Goal: Task Accomplishment & Management: Manage account settings

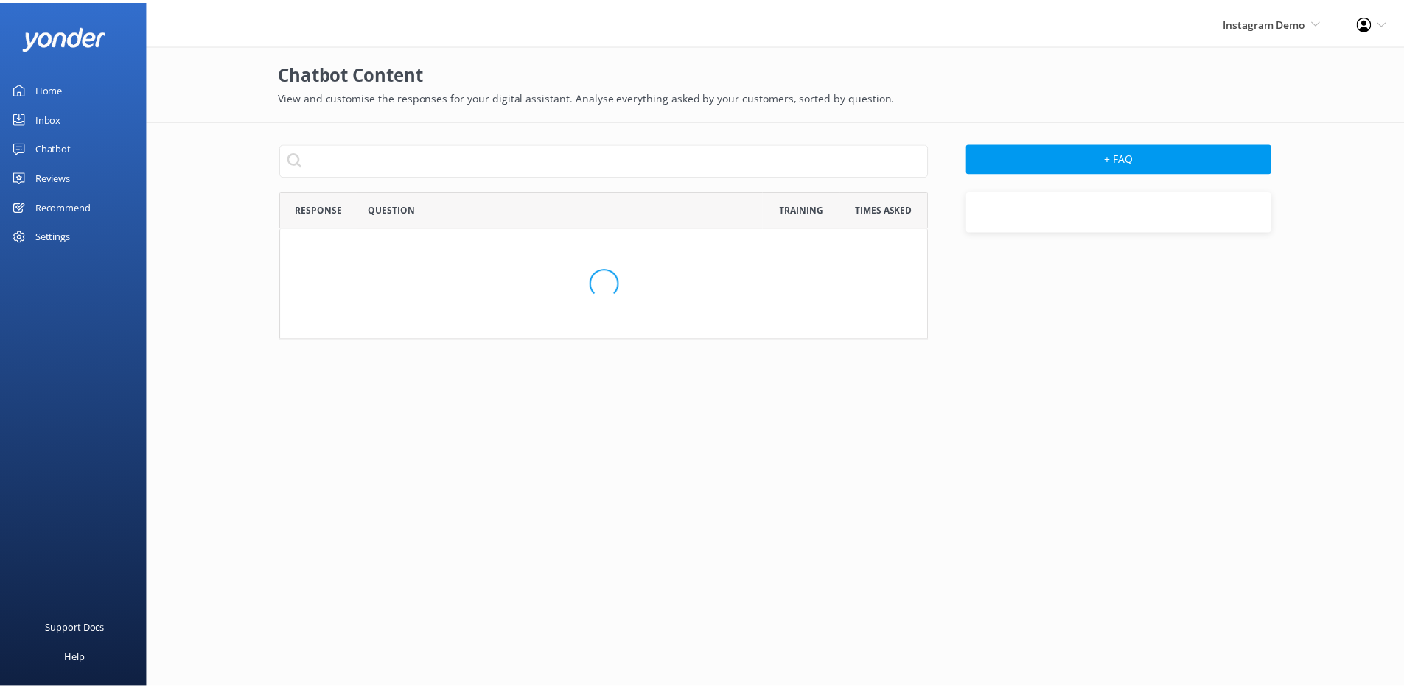
scroll to position [505, 642]
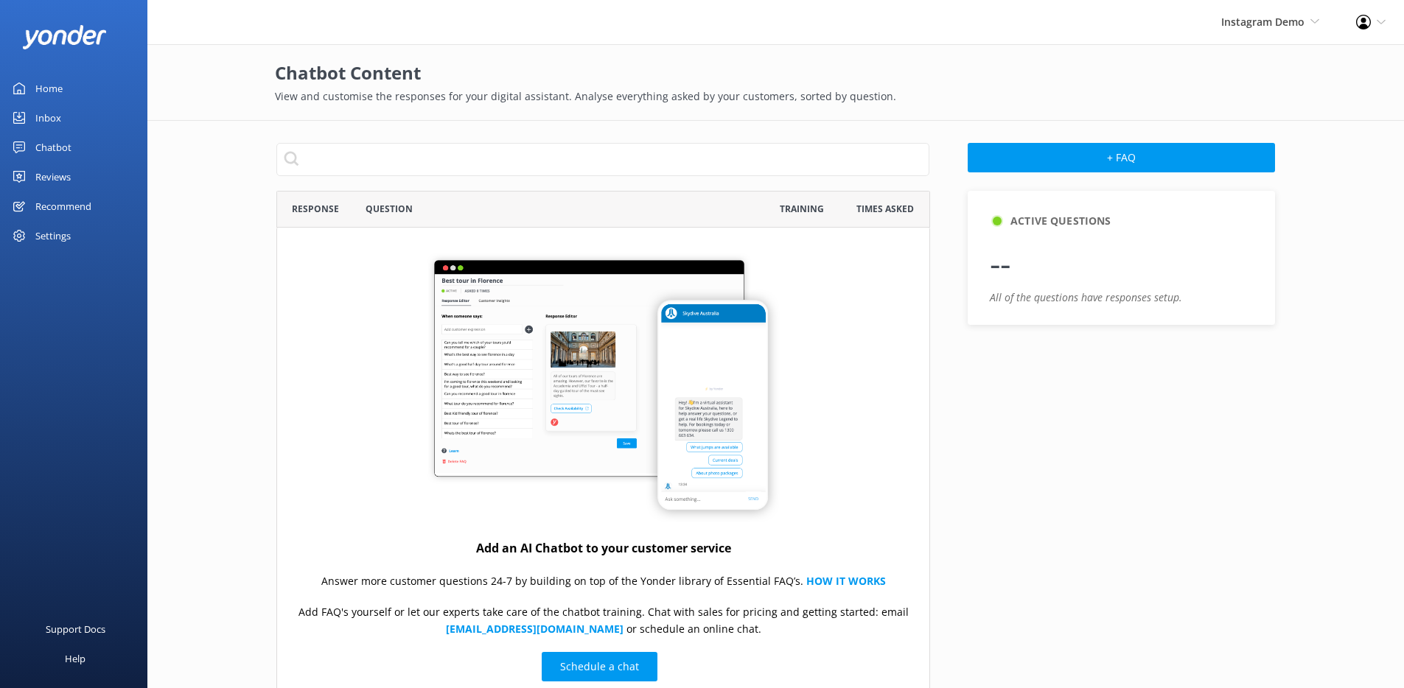
click at [1280, 12] on div "Instagram Demo GoSkydive New Zealand Yonder Yonder Demo Failed Account (Canyon)…" at bounding box center [1269, 22] width 135 height 44
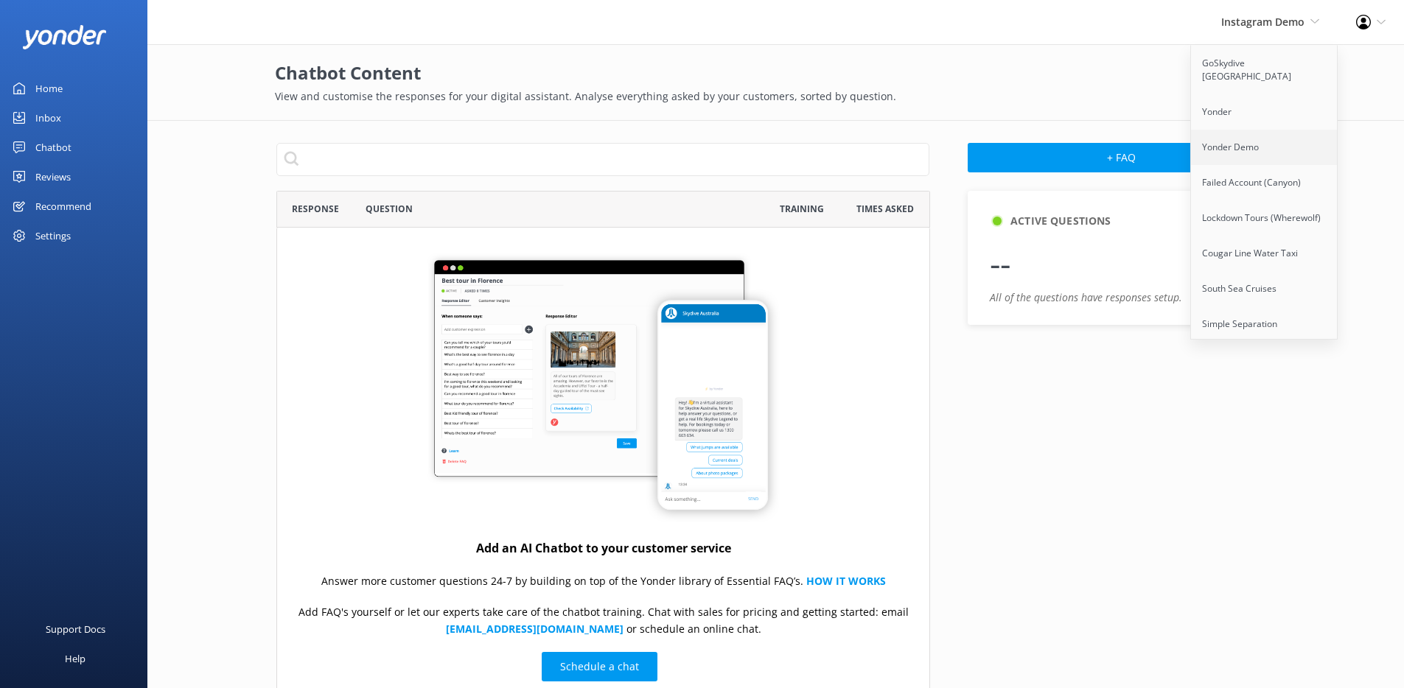
click at [1247, 138] on link "Yonder Demo" at bounding box center [1264, 147] width 147 height 35
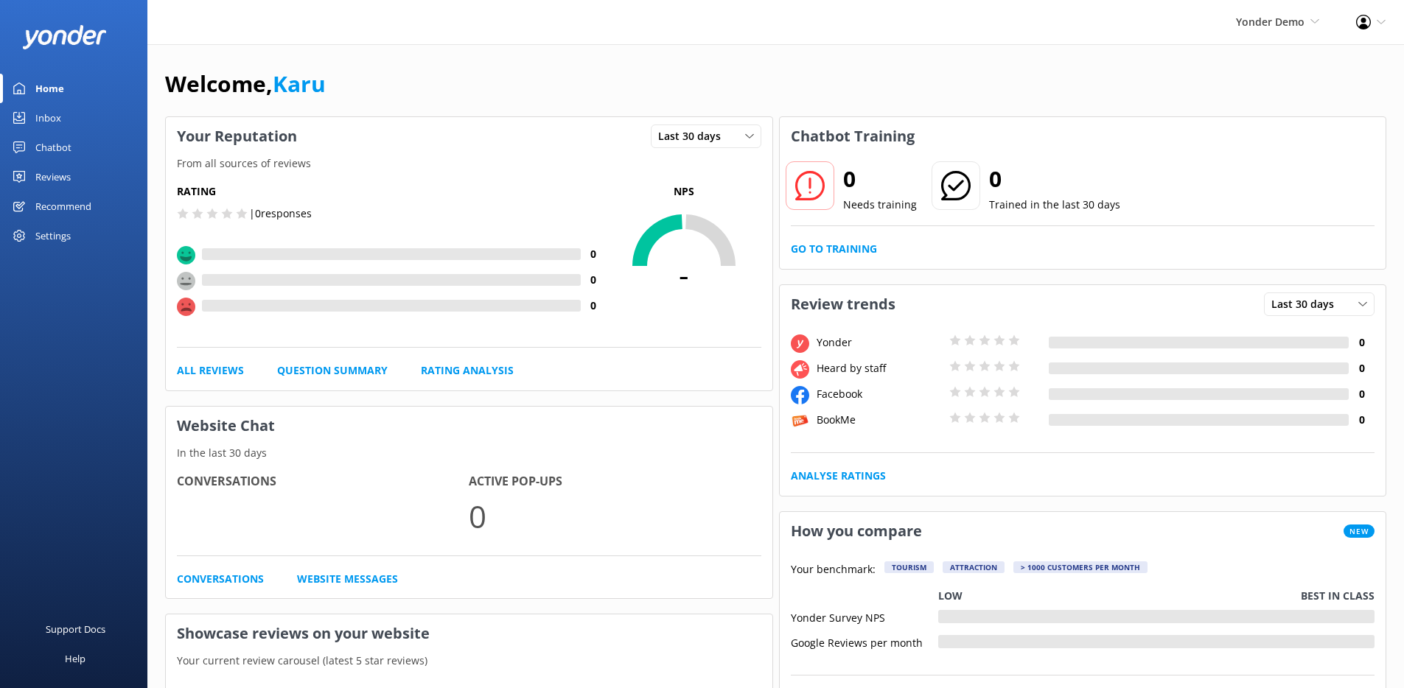
click at [83, 144] on link "Chatbot" at bounding box center [73, 147] width 147 height 29
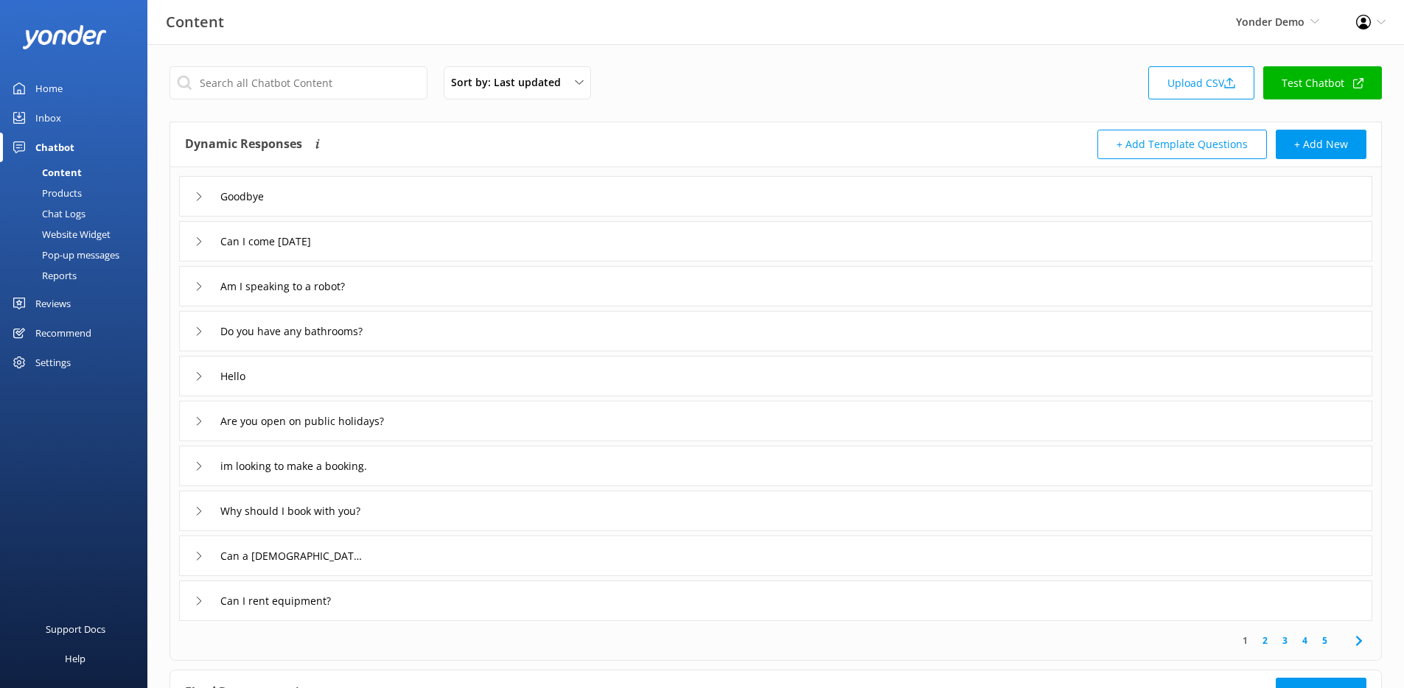
click at [1334, 82] on link "Test Chatbot" at bounding box center [1322, 82] width 119 height 33
click at [334, 253] on div "Can I come [DATE]" at bounding box center [775, 241] width 1193 height 41
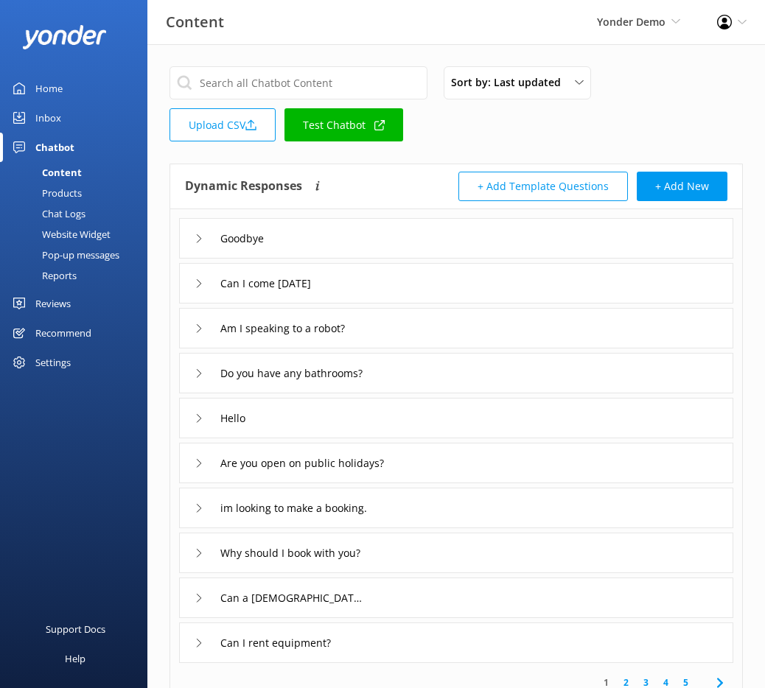
click at [80, 239] on div "Website Widget" at bounding box center [60, 234] width 102 height 21
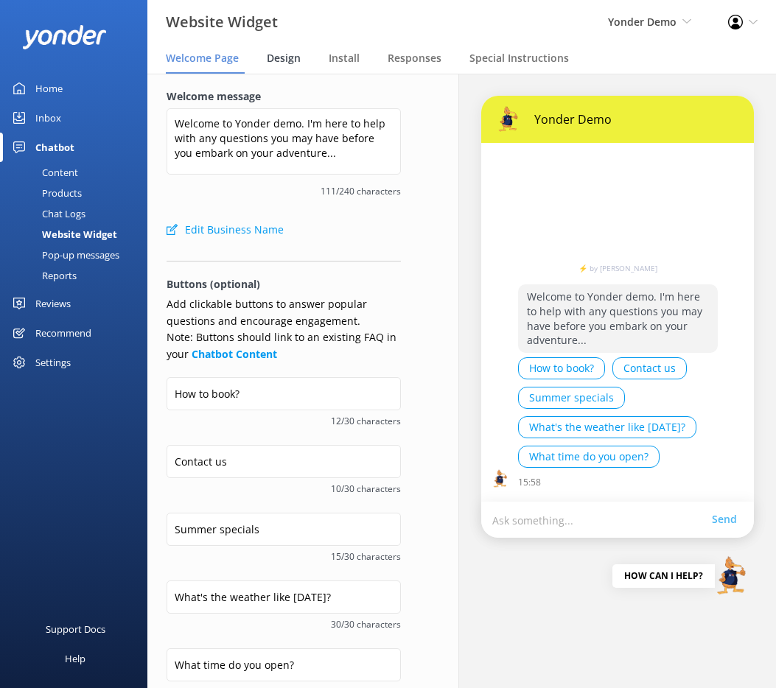
click at [297, 60] on span "Design" at bounding box center [284, 58] width 34 height 15
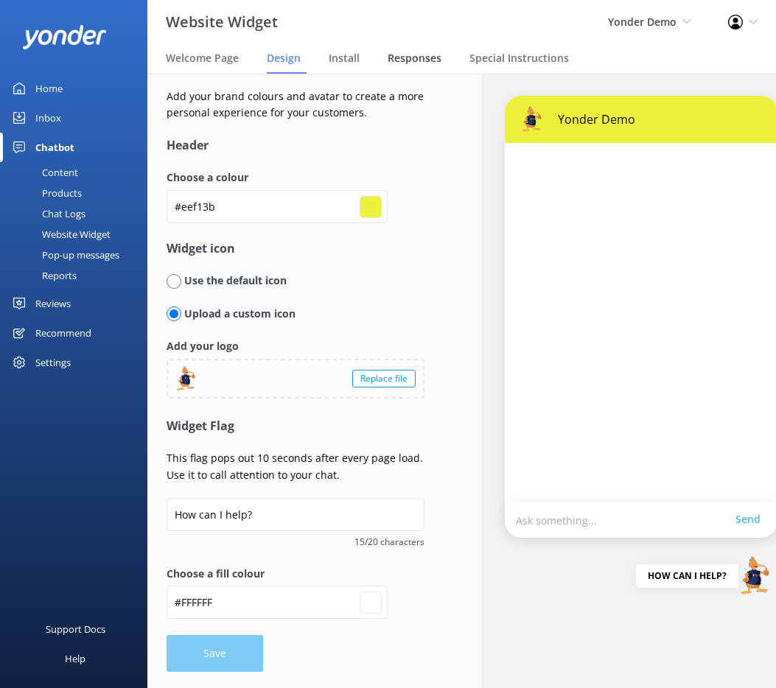
click at [402, 62] on span "Responses" at bounding box center [415, 58] width 54 height 15
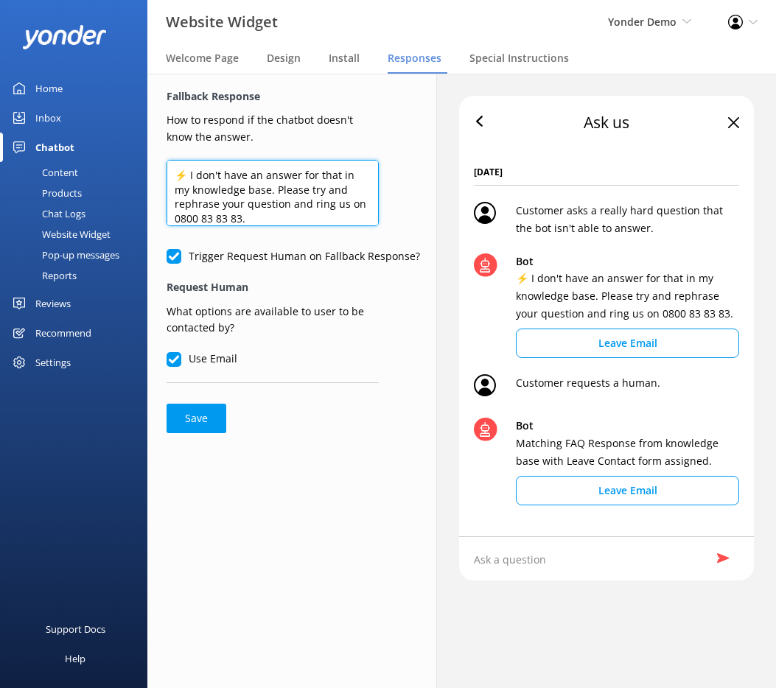
scroll to position [7, 0]
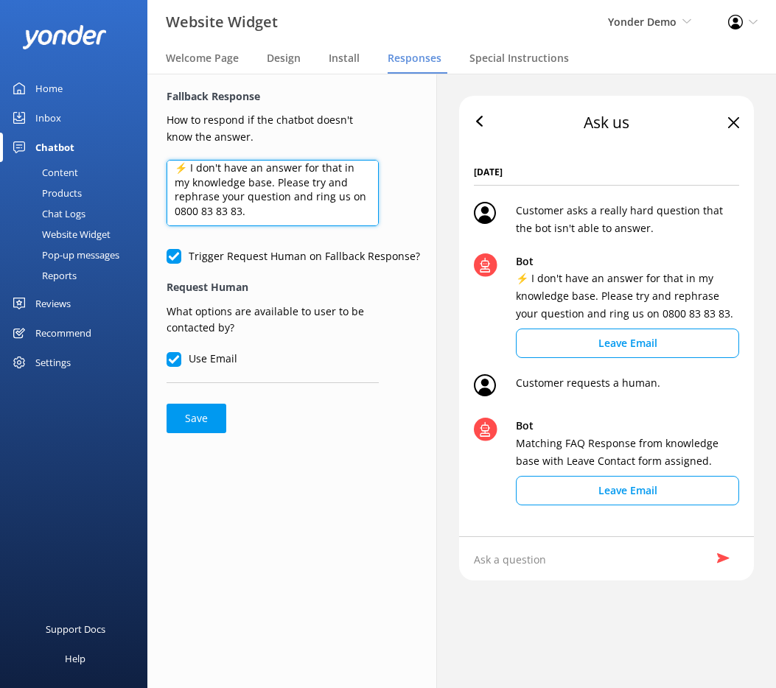
drag, startPoint x: 245, startPoint y: 217, endPoint x: 169, endPoint y: 217, distance: 75.9
click at [169, 217] on textarea "⚡ I don't have an answer for that in my knowledge base. Please try and rephrase…" at bounding box center [273, 193] width 212 height 66
paste textarea "[US] 1-800-555-1234 [US] (415) 555-1234 [US] 4155551234 [NZ] +64 21 123 4567 [N…"
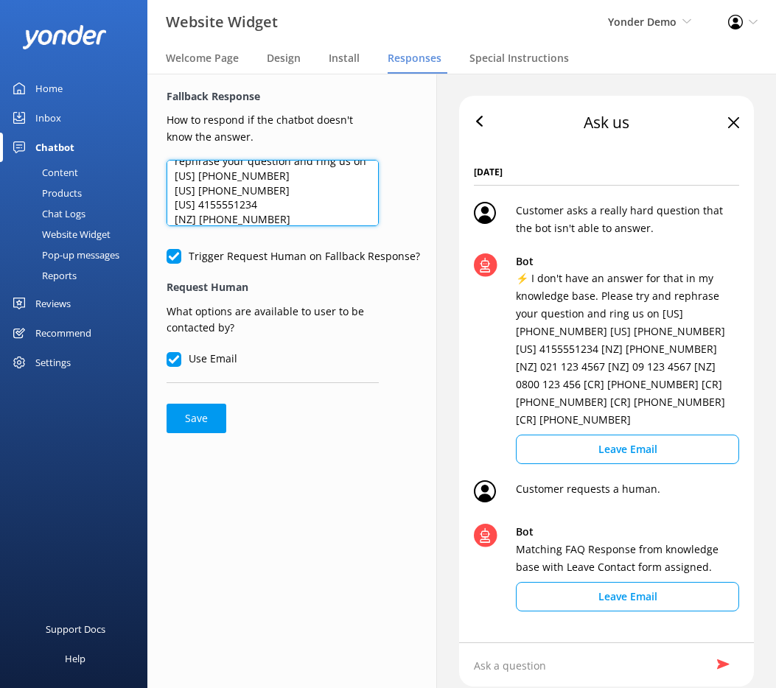
scroll to position [26, 0]
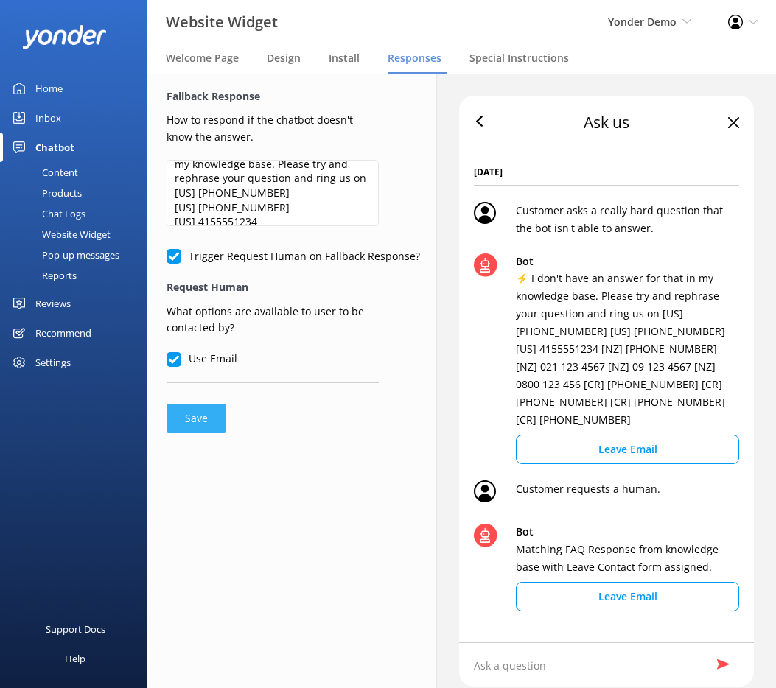
click at [199, 421] on button "Save" at bounding box center [197, 418] width 60 height 29
click at [299, 227] on div "⚡ I don't have an answer for that in my knowledge base. Please try and rephrase…" at bounding box center [273, 196] width 212 height 72
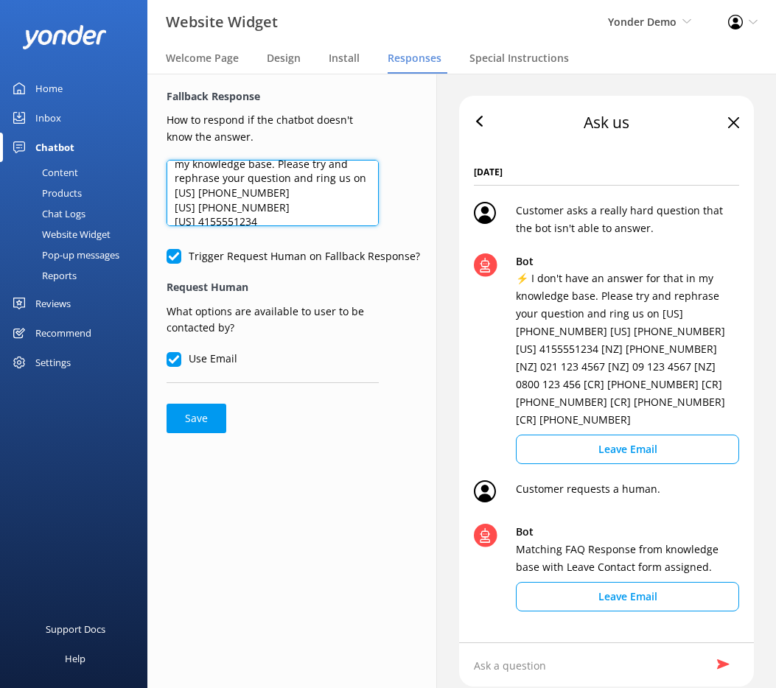
click at [271, 197] on textarea "⚡ I don't have an answer for that in my knowledge base. Please try and rephrase…" at bounding box center [273, 193] width 212 height 66
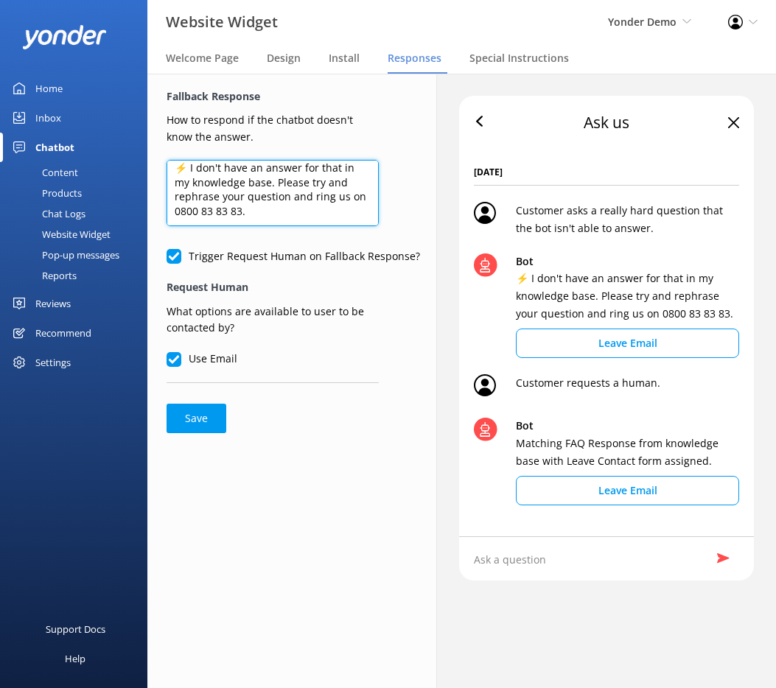
scroll to position [7, 0]
click at [225, 195] on textarea "⚡ I don't have an answer for that in my knowledge base. Please try and rephrase…" at bounding box center [273, 193] width 212 height 66
drag, startPoint x: 242, startPoint y: 212, endPoint x: 159, endPoint y: 212, distance: 82.5
click at [159, 212] on div "Fallback Response How to respond if the chatbot doesn't know the answer. ⚡ I do…" at bounding box center [272, 261] width 250 height 374
type textarea "⚡ I don't have an answer for that in my knowledge base. Please try and rephrase…"
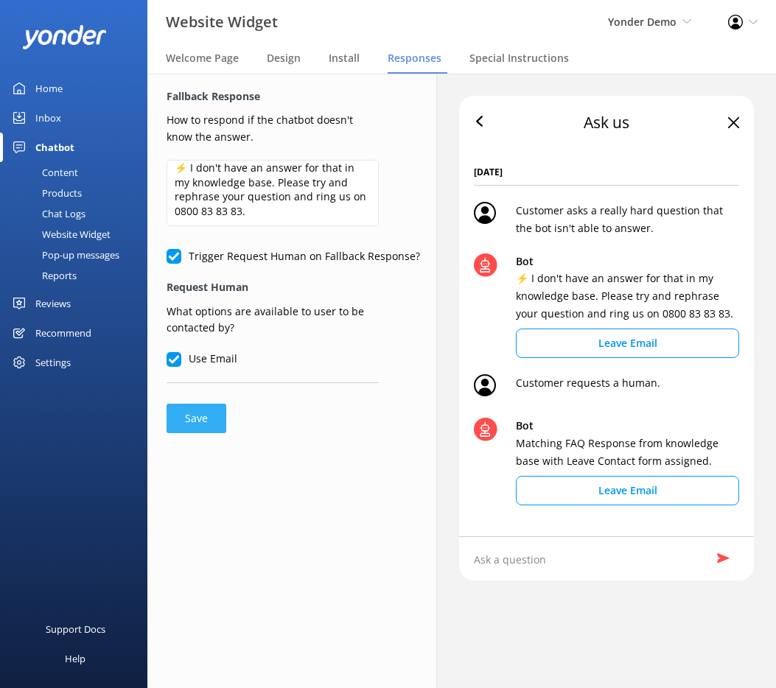
click at [211, 413] on button "Save" at bounding box center [197, 418] width 60 height 29
